Goal: Information Seeking & Learning: Learn about a topic

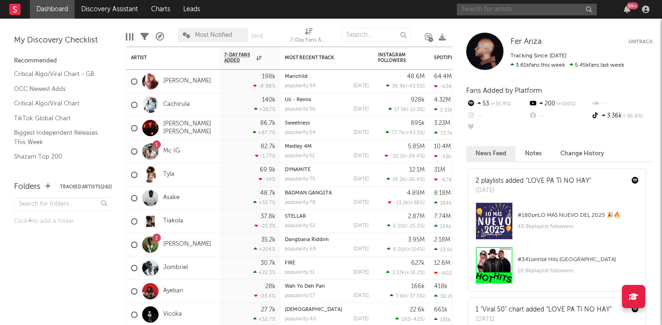
click at [501, 9] on input "text" at bounding box center [527, 10] width 140 height 12
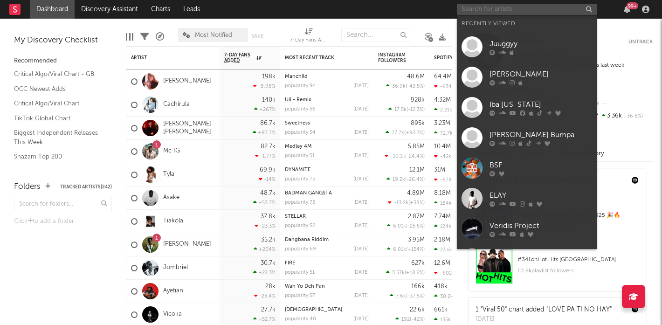
type input "m"
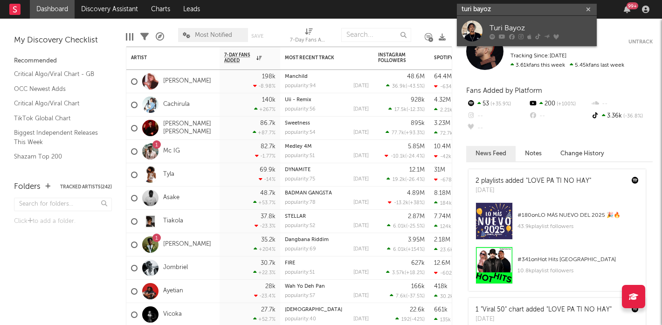
type input "turi bayoz"
click at [474, 24] on div at bounding box center [471, 31] width 21 height 21
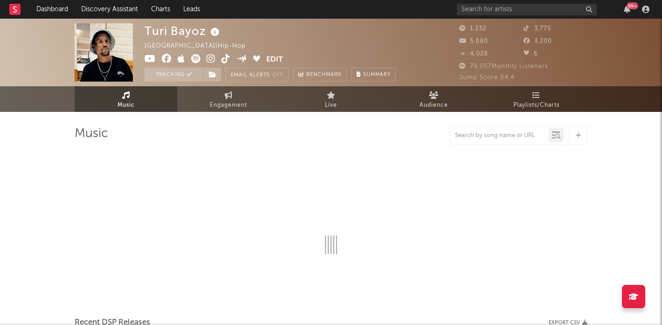
select select "1w"
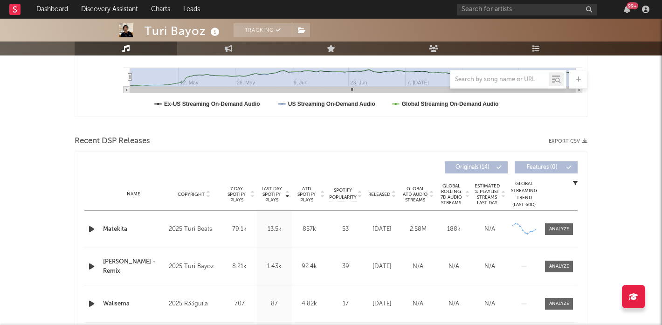
scroll to position [281, 0]
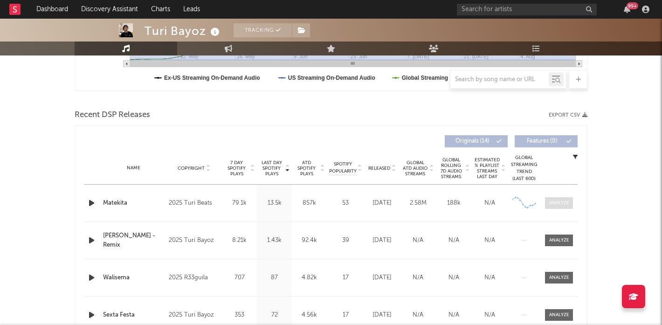
click at [557, 205] on div at bounding box center [559, 202] width 20 height 7
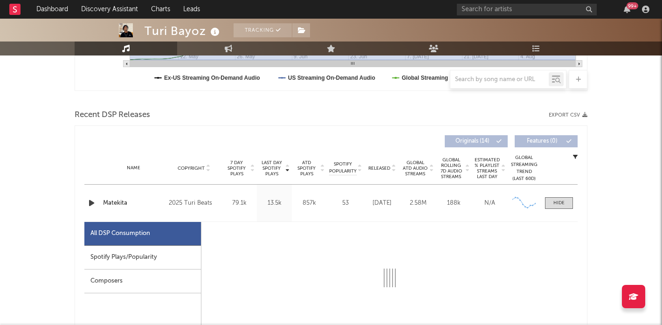
click at [108, 245] on div "All DSP Consumption" at bounding box center [142, 234] width 117 height 24
select select "1w"
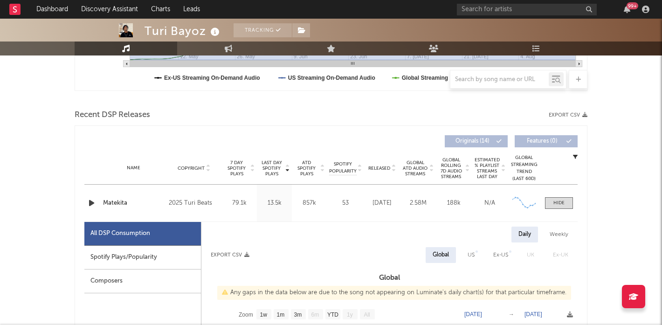
click at [90, 253] on div "Spotify Plays/Popularity" at bounding box center [142, 258] width 117 height 24
select select "1w"
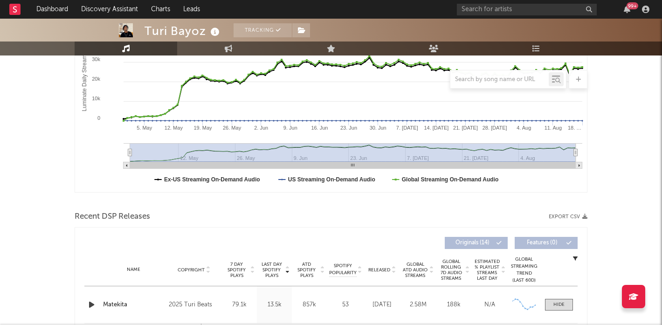
scroll to position [94, 0]
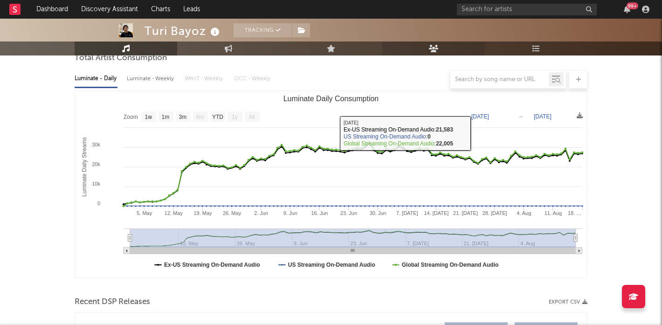
click at [438, 48] on icon at bounding box center [434, 48] width 10 height 7
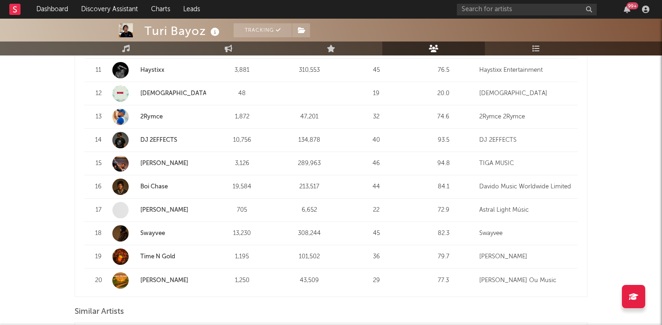
scroll to position [727, 0]
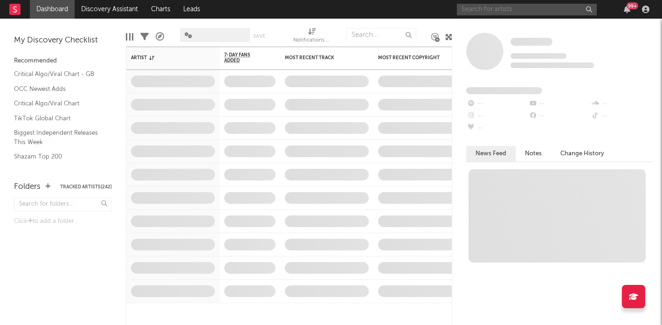
click at [492, 7] on input "text" at bounding box center [527, 10] width 140 height 12
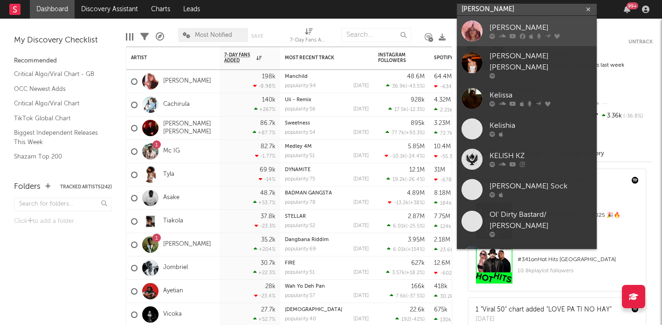
type input "[PERSON_NAME]"
click at [466, 28] on div at bounding box center [471, 31] width 21 height 21
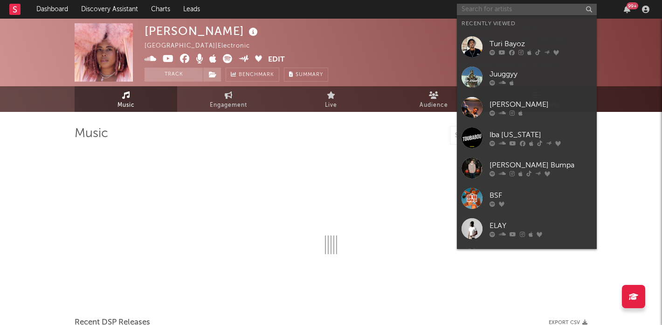
click at [472, 10] on input "text" at bounding box center [527, 10] width 140 height 12
type input "k"
select select "6m"
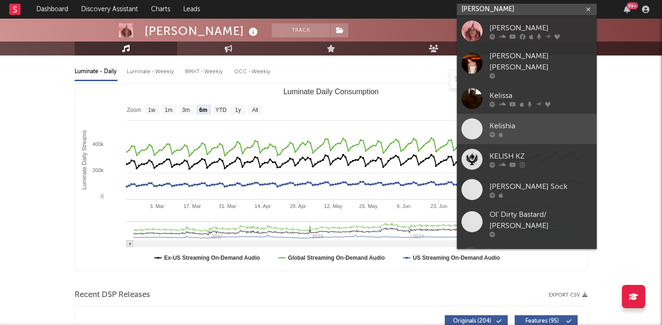
scroll to position [107, 0]
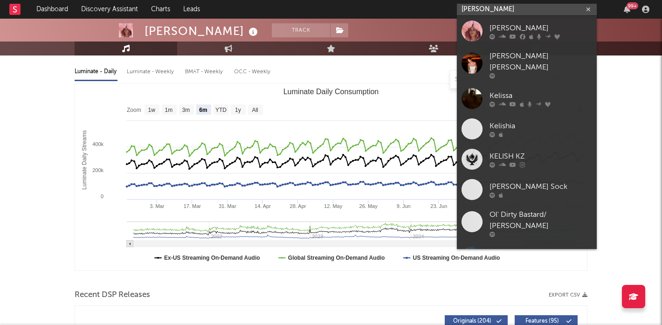
click at [509, 12] on input "[PERSON_NAME]" at bounding box center [527, 10] width 140 height 12
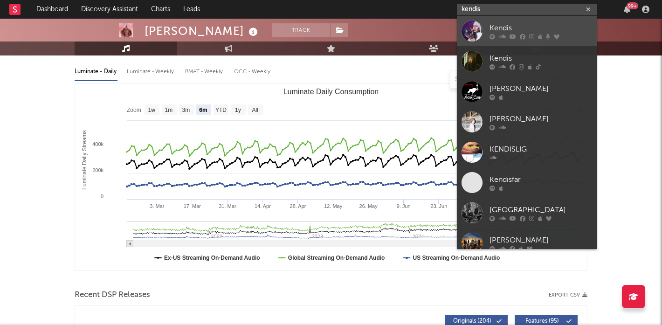
type input "kendis"
click at [474, 27] on div at bounding box center [471, 31] width 21 height 21
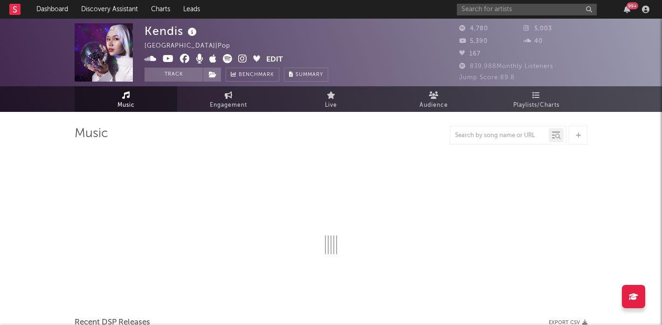
select select "6m"
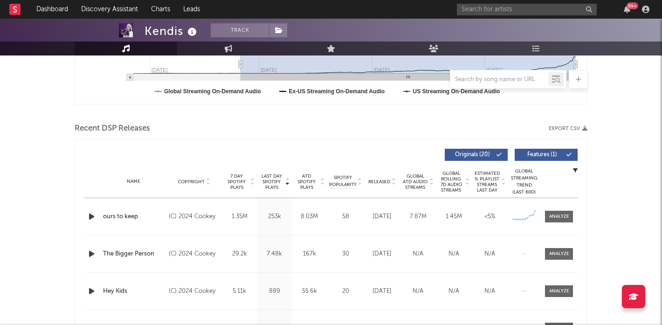
scroll to position [313, 0]
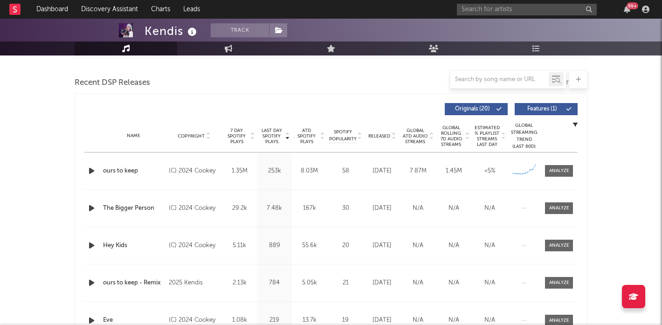
click at [551, 162] on div "Name ours to keep Copyright (C) 2024 Cookey Label [DOMAIN_NAME] Album Names DIS…" at bounding box center [330, 170] width 493 height 37
click at [551, 171] on div at bounding box center [559, 170] width 20 height 7
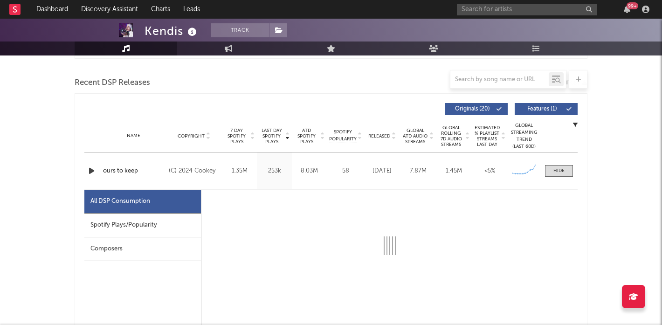
select select "6m"
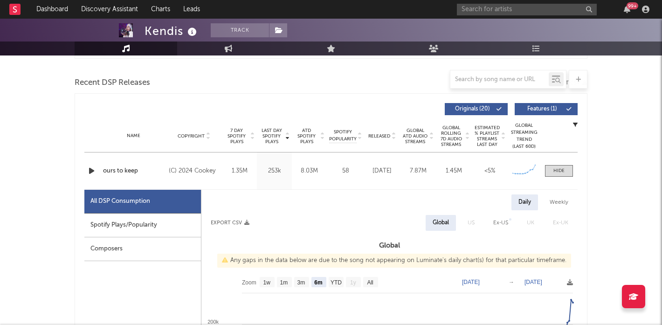
click at [130, 231] on div "Spotify Plays/Popularity" at bounding box center [142, 225] width 117 height 24
select select "1w"
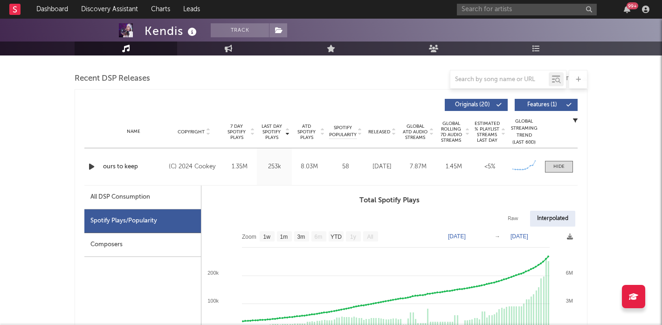
scroll to position [380, 0]
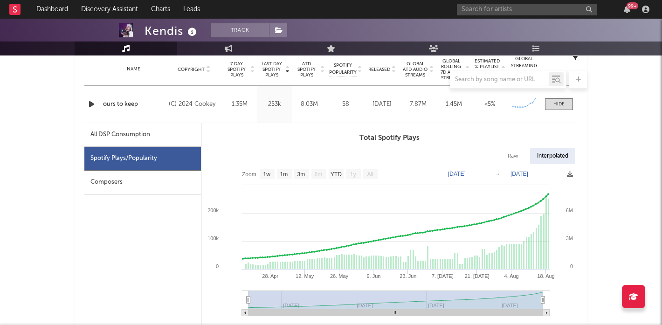
click at [115, 138] on div "All DSP Consumption" at bounding box center [120, 134] width 60 height 11
select select "6m"
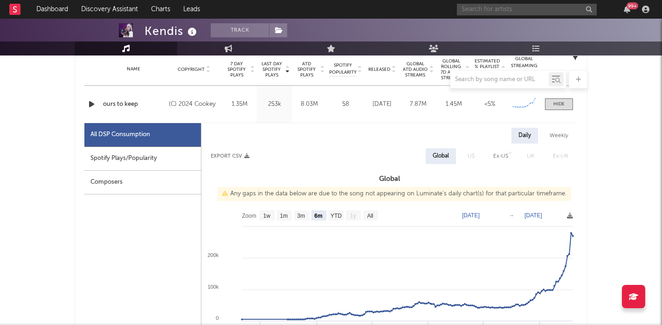
click at [482, 7] on input "text" at bounding box center [527, 10] width 140 height 12
click at [487, 12] on input "fido" at bounding box center [527, 10] width 140 height 12
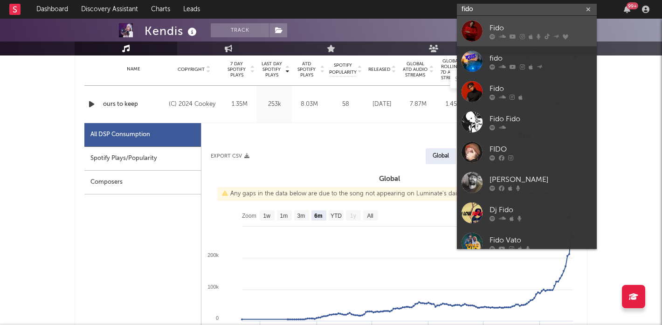
type input "fido"
click at [478, 31] on div at bounding box center [471, 31] width 21 height 21
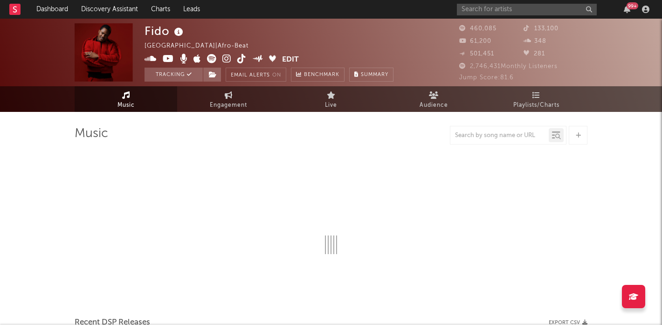
select select "6m"
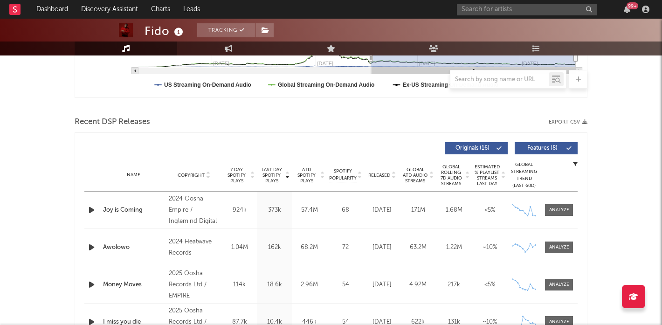
scroll to position [330, 0]
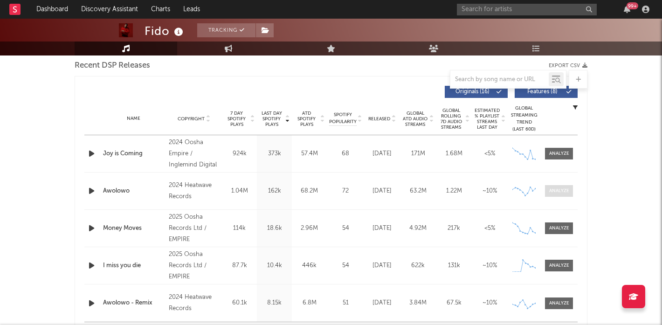
click at [557, 189] on div at bounding box center [559, 190] width 20 height 7
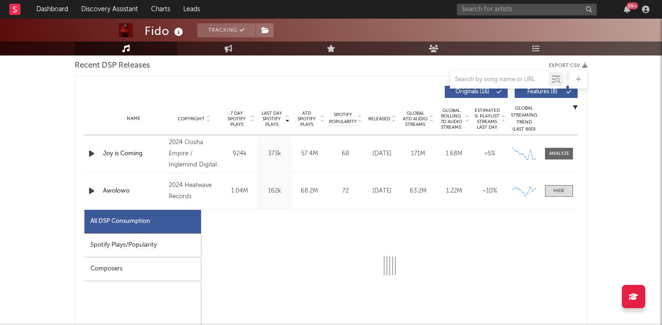
click at [116, 236] on div "Spotify Plays/Popularity" at bounding box center [142, 245] width 117 height 24
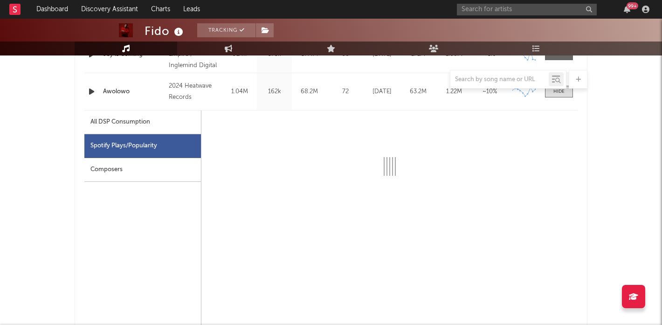
scroll to position [453, 0]
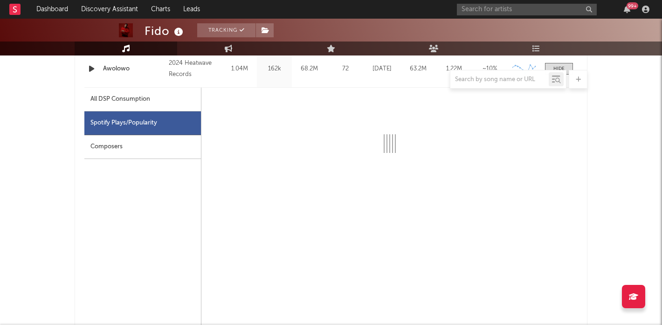
select select "6m"
select select "1w"
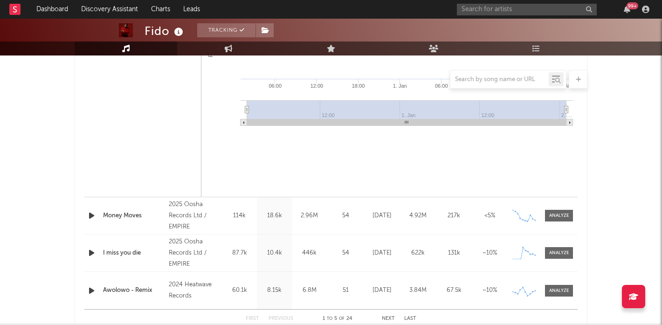
scroll to position [842, 0]
